Goal: Transaction & Acquisition: Download file/media

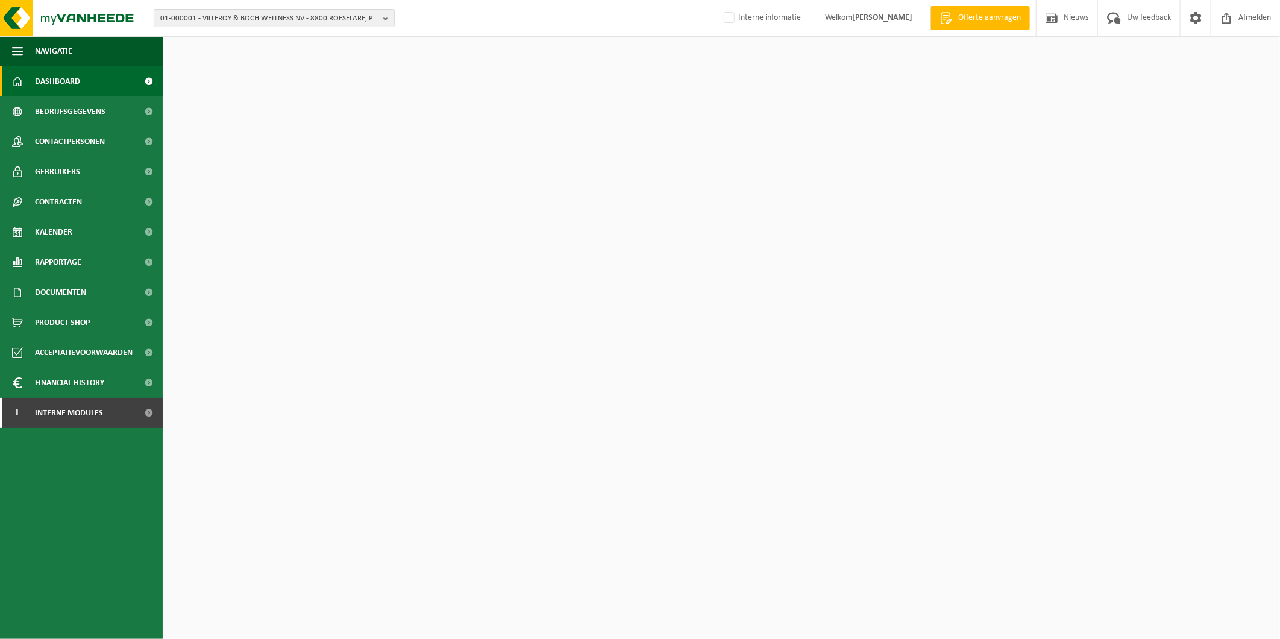
click at [277, 13] on span "01-000001 - VILLEROY & BOCH WELLNESS NV - 8800 ROESELARE, POPULIERSTRAAT 1" at bounding box center [269, 19] width 218 height 18
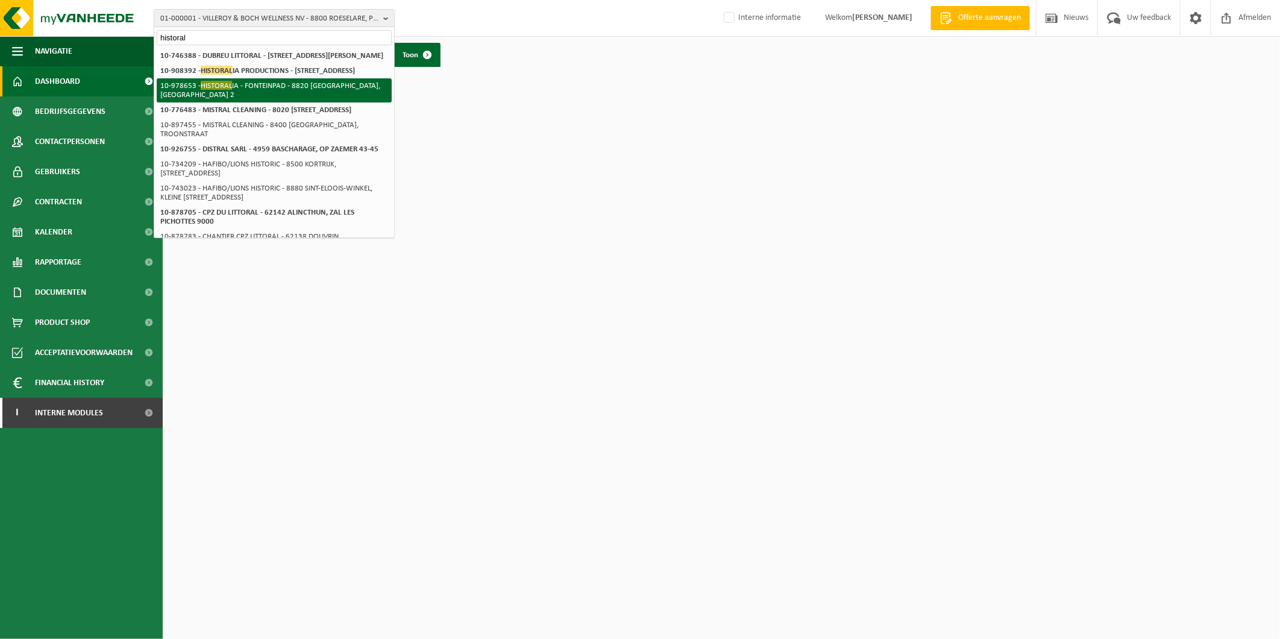
type input "historal"
click at [247, 102] on li "10-978653 - HISTORAL IA - FONTEINPAD - 8820 TORHOUT, FONTEINPAD 2" at bounding box center [274, 90] width 235 height 24
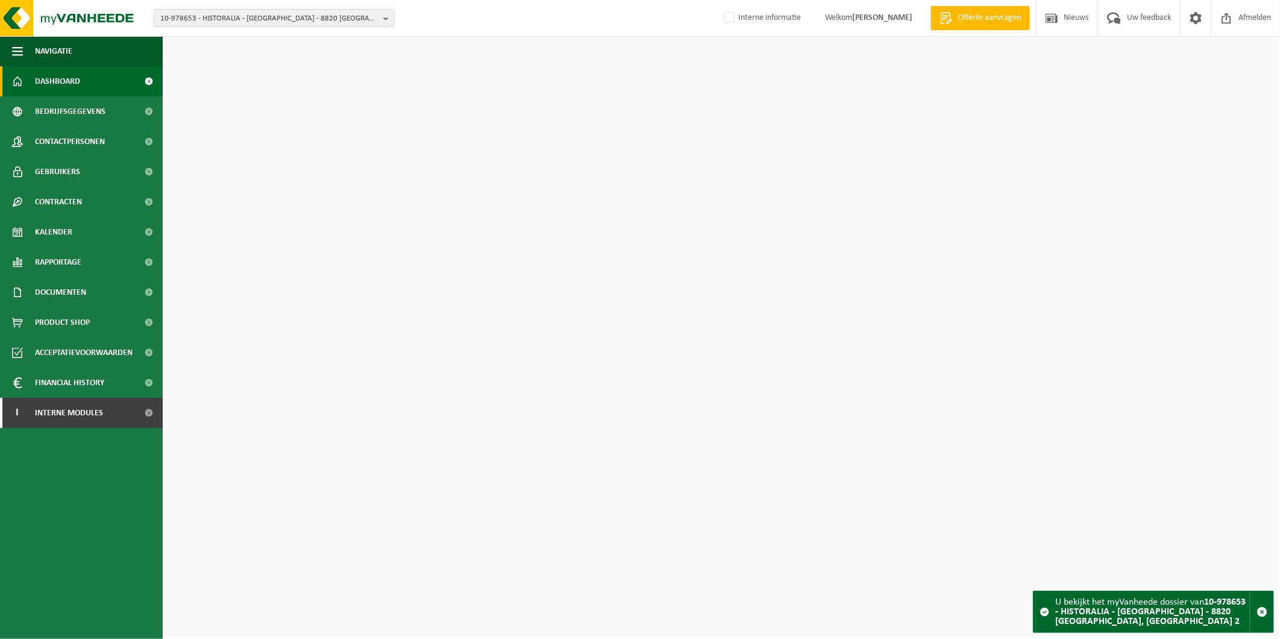
click at [226, 20] on span "10-978653 - HISTORALIA - [GEOGRAPHIC_DATA] - 8820 [GEOGRAPHIC_DATA], [GEOGRAPHI…" at bounding box center [269, 19] width 218 height 18
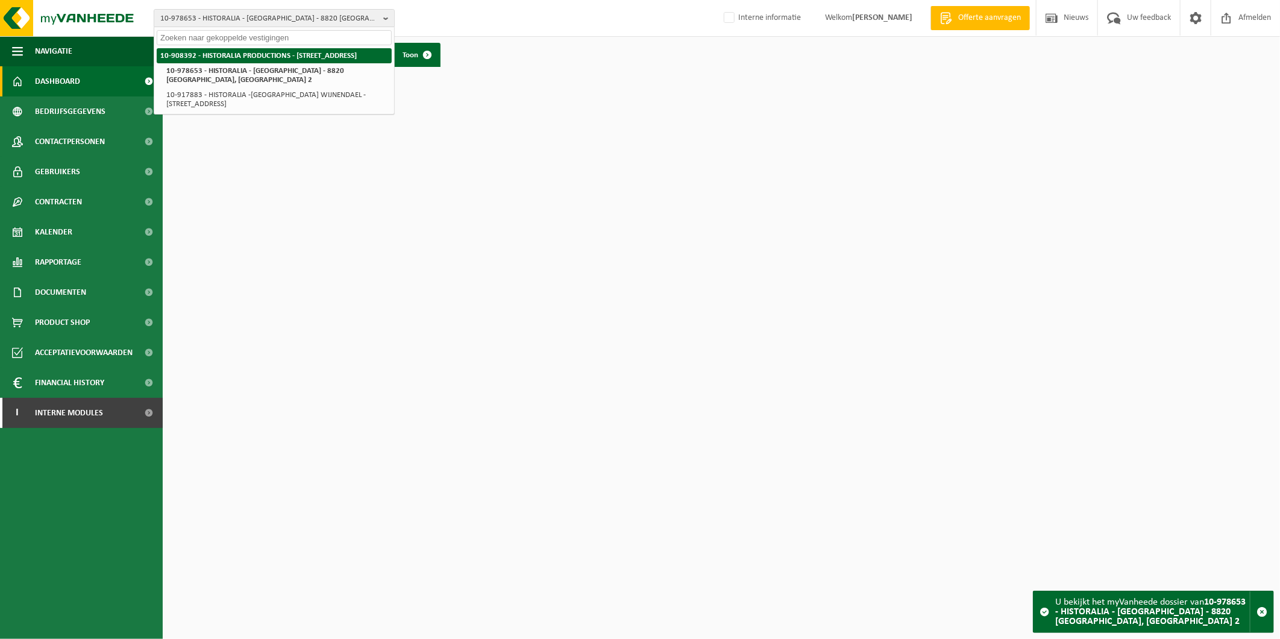
click at [221, 57] on strong "10-908392 - HISTORALIA PRODUCTIONS - 2260 WESTERLO, POLDERSTRAAT 51" at bounding box center [258, 56] width 197 height 8
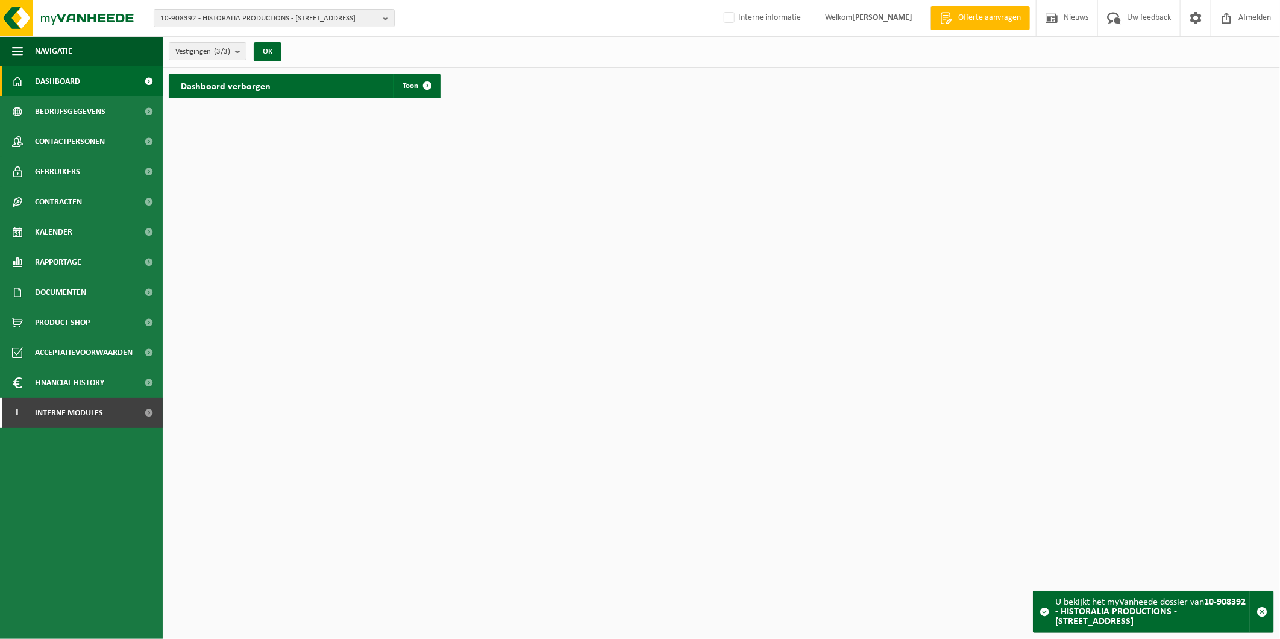
click at [234, 22] on span "10-908392 - HISTORALIA PRODUCTIONS - [STREET_ADDRESS]" at bounding box center [269, 19] width 218 height 18
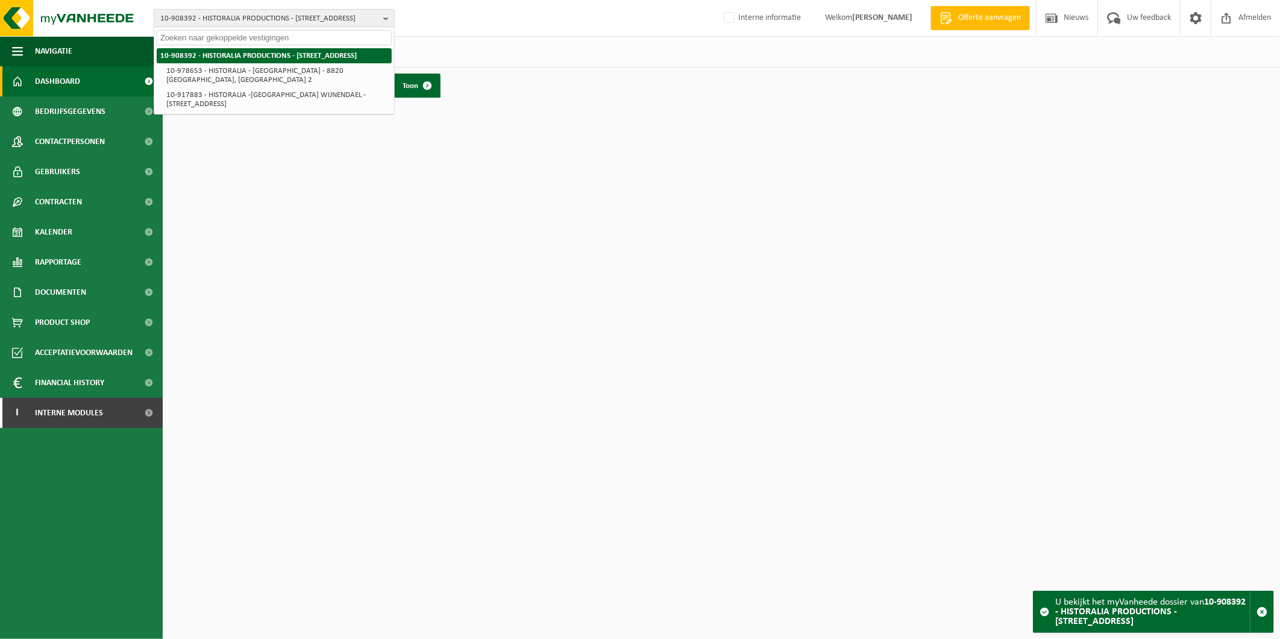
click at [205, 58] on strong "10-908392 - HISTORALIA PRODUCTIONS - [STREET_ADDRESS]" at bounding box center [258, 56] width 197 height 8
click at [71, 111] on span "Bedrijfsgegevens" at bounding box center [70, 111] width 71 height 30
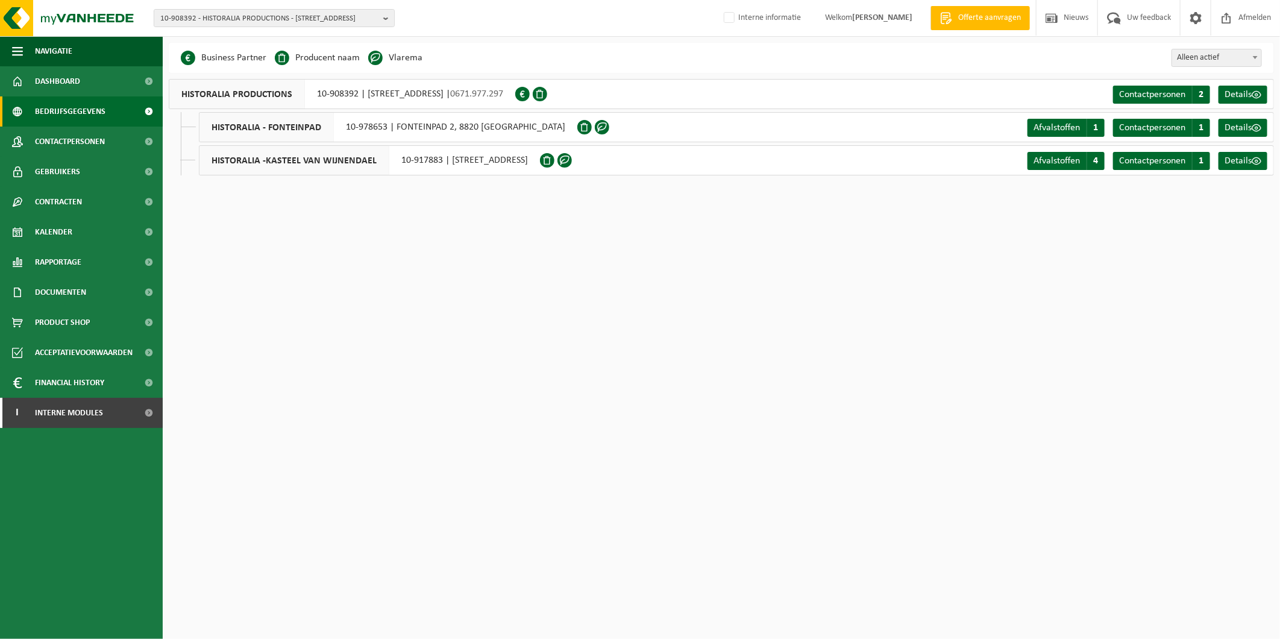
click at [570, 380] on html "10-908392 - HISTORALIA PRODUCTIONS - 2260 WESTERLO, POLDERSTRAAT 51 10-908392 -…" at bounding box center [640, 319] width 1280 height 639
click at [227, 16] on span "10-908392 - HISTORALIA PRODUCTIONS - [STREET_ADDRESS]" at bounding box center [269, 19] width 218 height 18
click at [237, 37] on input "text" at bounding box center [274, 37] width 235 height 15
click at [202, 35] on input "Bart vanderplaets" at bounding box center [274, 37] width 235 height 15
type input "Bart vander plaets"
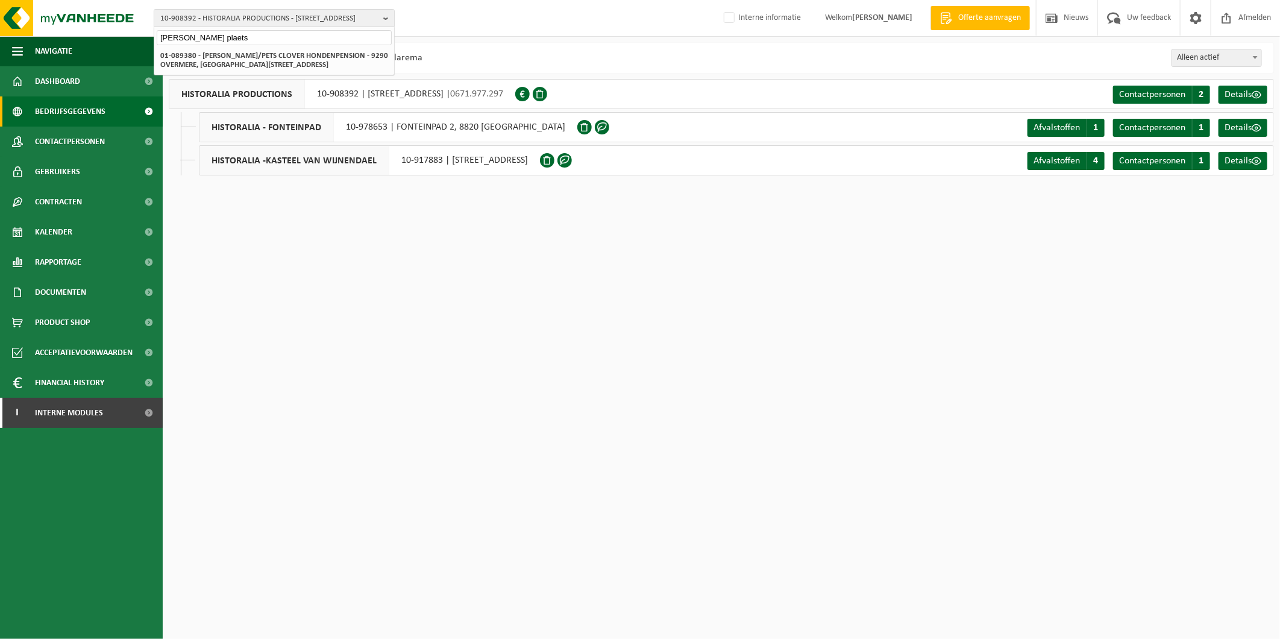
click at [1138, 550] on html "10-908392 - HISTORALIA PRODUCTIONS - 2260 WESTERLO, POLDERSTRAAT 51 Bart vander…" at bounding box center [640, 319] width 1280 height 639
click at [660, 471] on html "10-908392 - HISTORALIA PRODUCTIONS - 2260 WESTERLO, POLDERSTRAAT 51 Bart vander…" at bounding box center [640, 319] width 1280 height 639
drag, startPoint x: 248, startPoint y: 36, endPoint x: 133, endPoint y: 38, distance: 115.8
click at [133, 38] on div "10-908392 - HISTORALIA PRODUCTIONS - 2260 WESTERLO, POLDERSTRAAT 51 Bart vander…" at bounding box center [640, 97] width 1280 height 194
click at [218, 17] on span "10-908392 - HISTORALIA PRODUCTIONS - [STREET_ADDRESS]" at bounding box center [269, 19] width 218 height 18
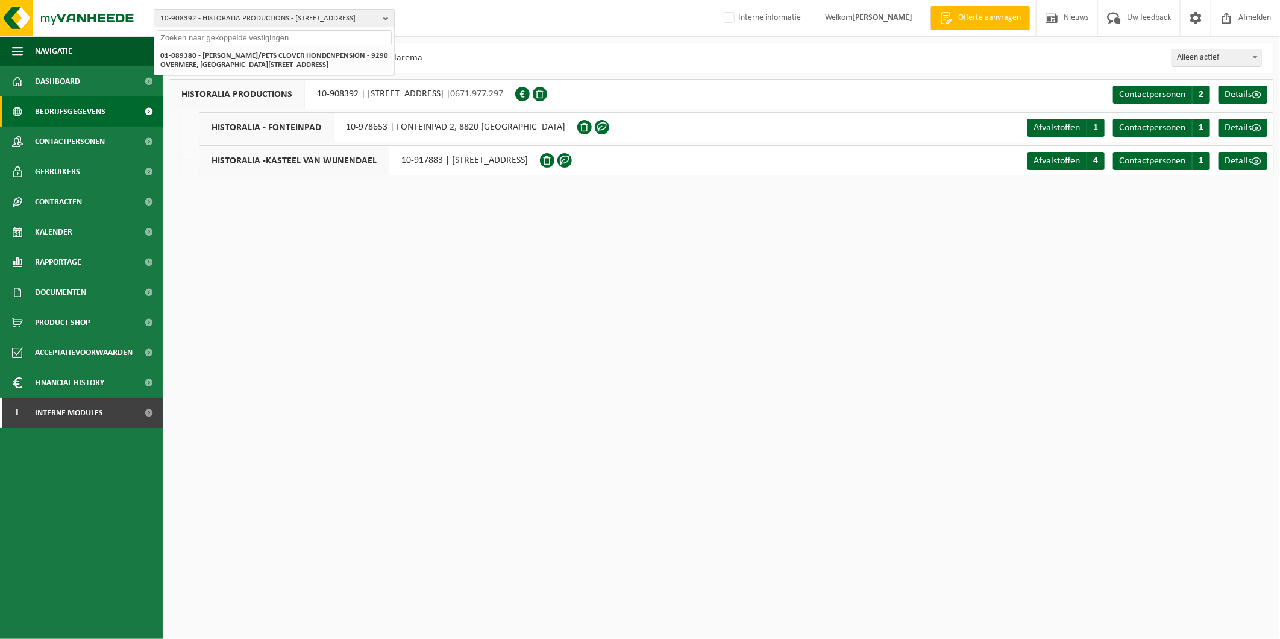
paste input "10-971722"
type input "10-971722"
click at [239, 49] on li "10-971722 - BART VDP BV - 9810 NAZARETH, BOSSTRAAT 172" at bounding box center [274, 55] width 235 height 15
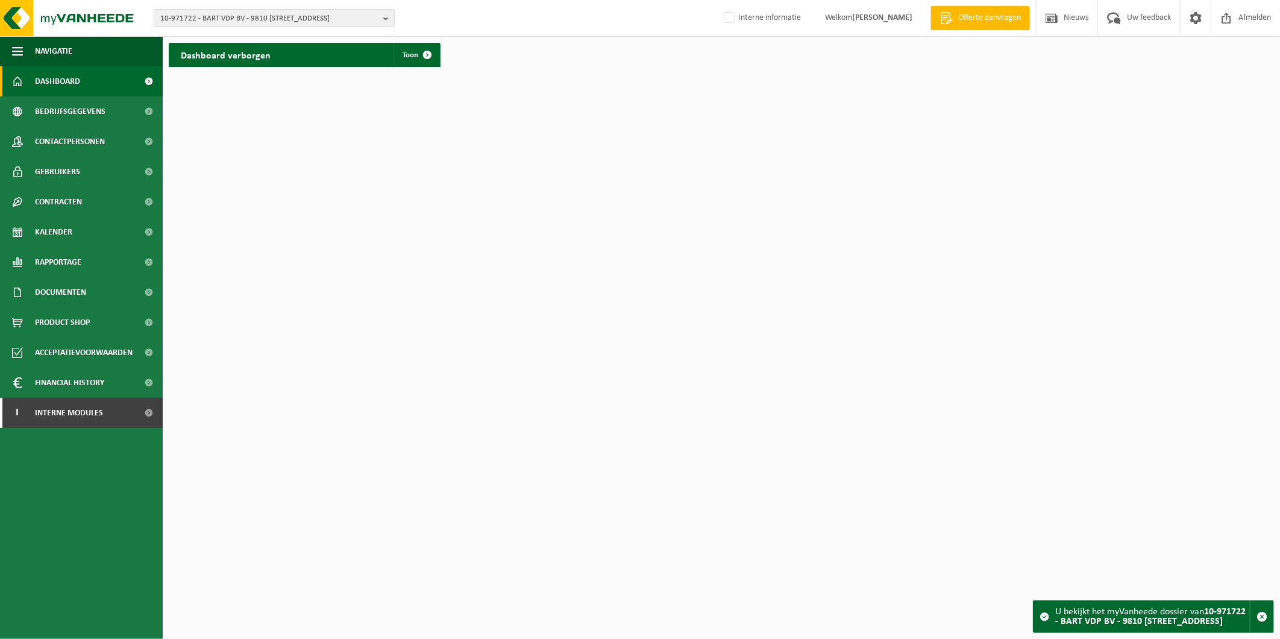
click at [58, 296] on span "Documenten" at bounding box center [60, 292] width 51 height 30
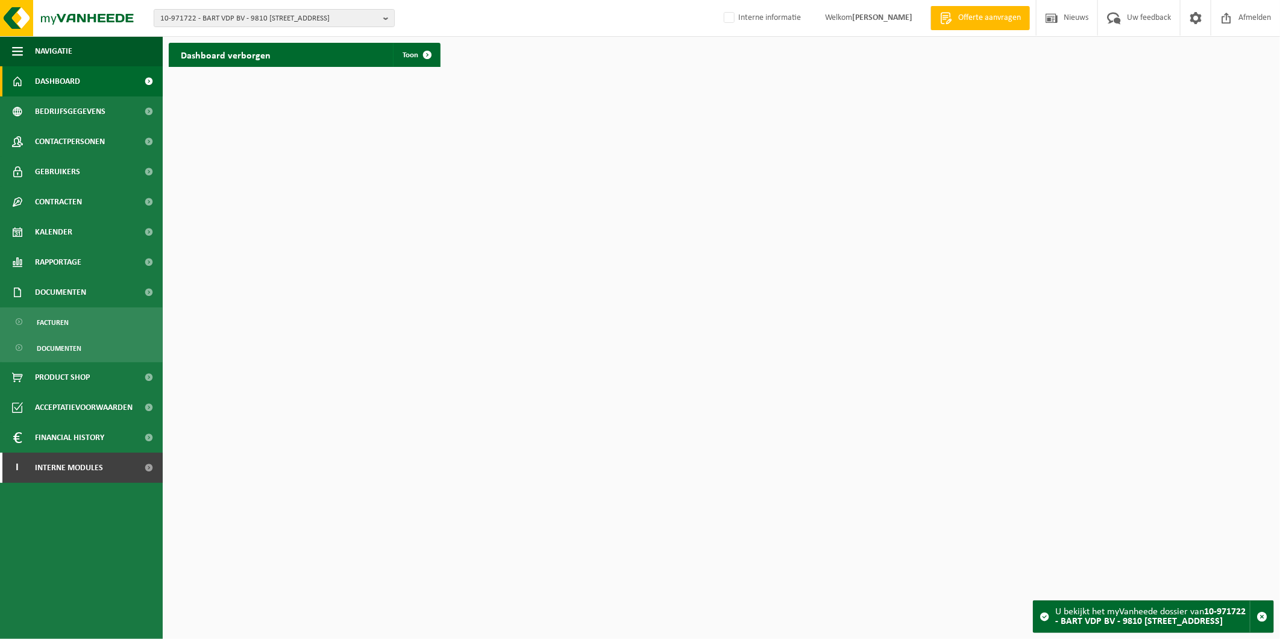
click at [53, 318] on span "Facturen" at bounding box center [53, 322] width 32 height 23
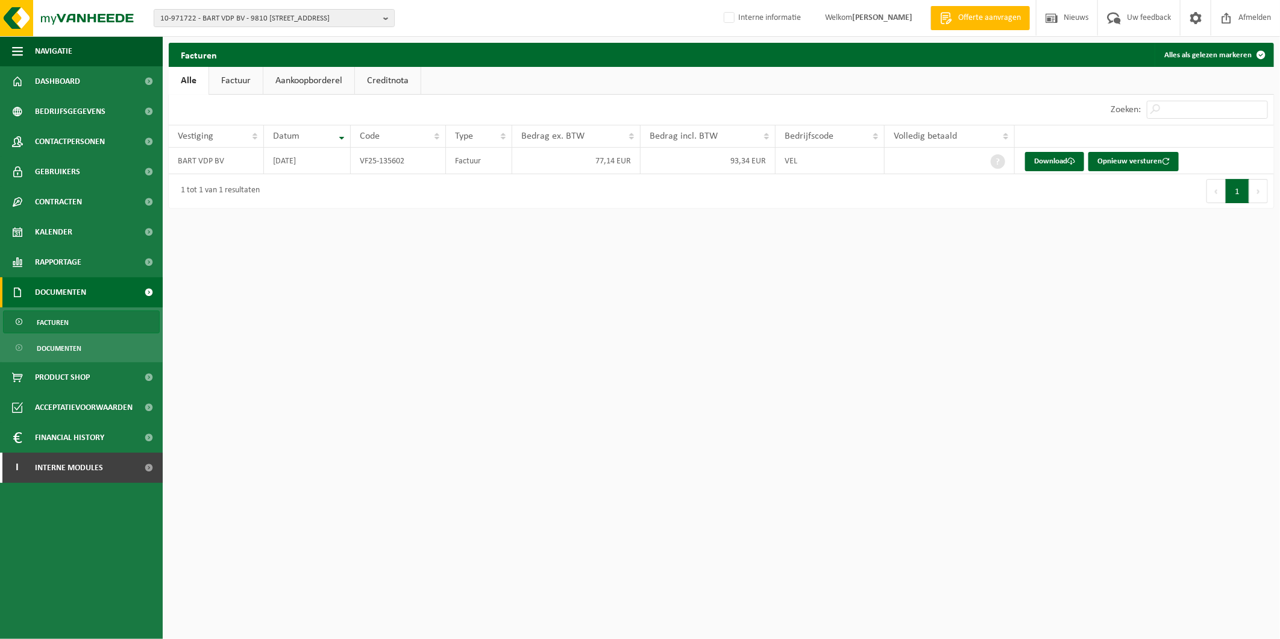
click at [233, 74] on link "Factuur" at bounding box center [236, 81] width 54 height 28
click at [1057, 159] on link "Download" at bounding box center [1054, 161] width 59 height 19
